Goal: Find specific page/section: Find specific page/section

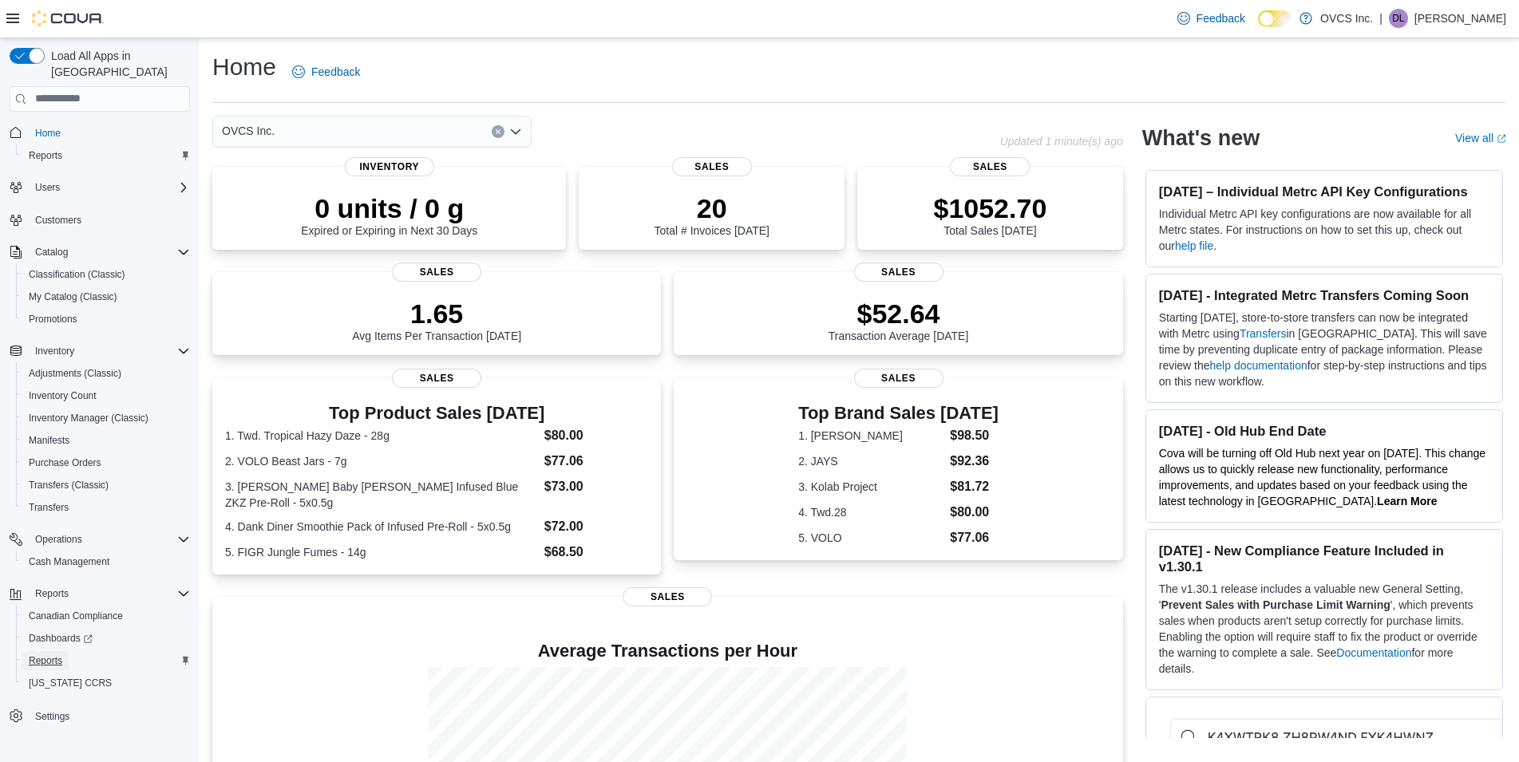
click at [49, 655] on span "Reports" at bounding box center [46, 661] width 34 height 13
